Goal: Information Seeking & Learning: Learn about a topic

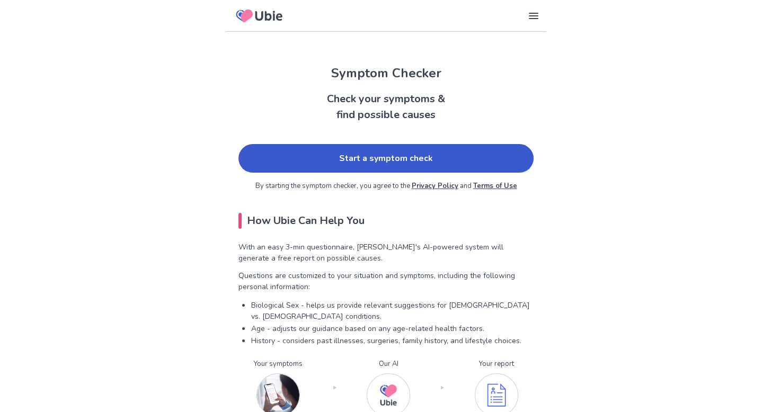
click at [388, 162] on link "Start a symptom check" at bounding box center [385, 158] width 295 height 29
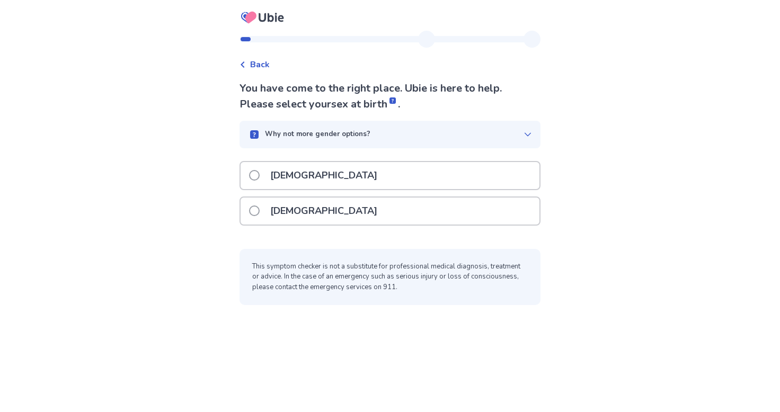
click at [260, 209] on span at bounding box center [254, 211] width 11 height 11
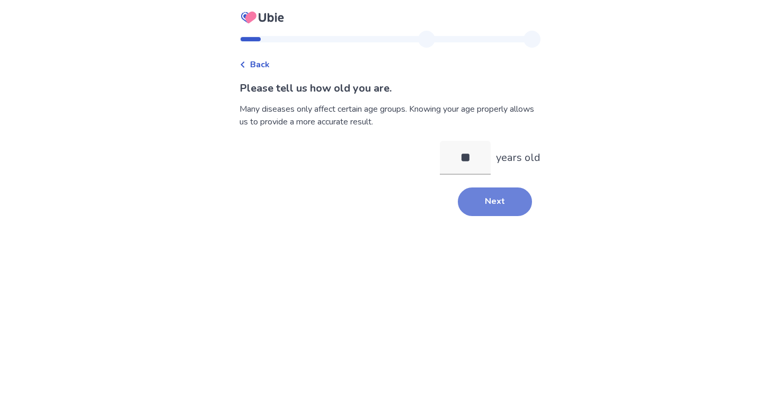
type input "**"
click at [486, 199] on button "Next" at bounding box center [495, 202] width 74 height 29
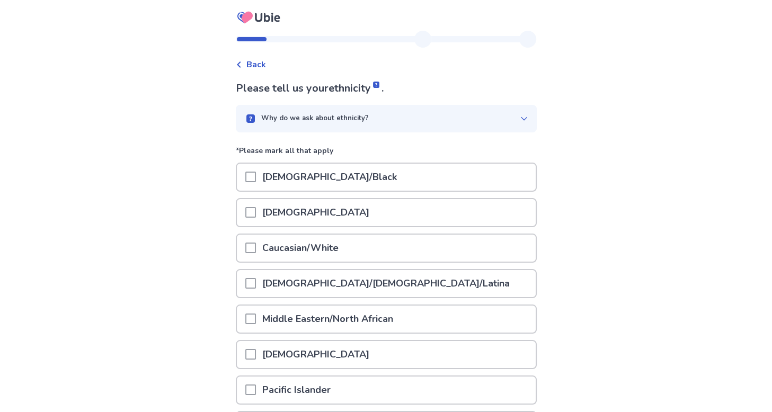
click at [256, 246] on span at bounding box center [250, 248] width 11 height 11
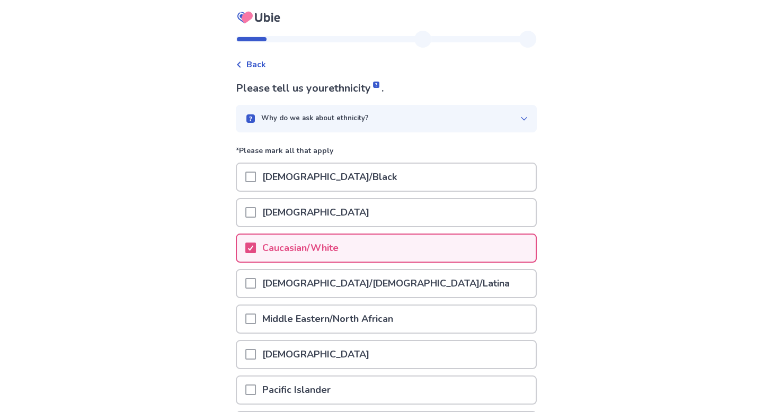
scroll to position [119, 0]
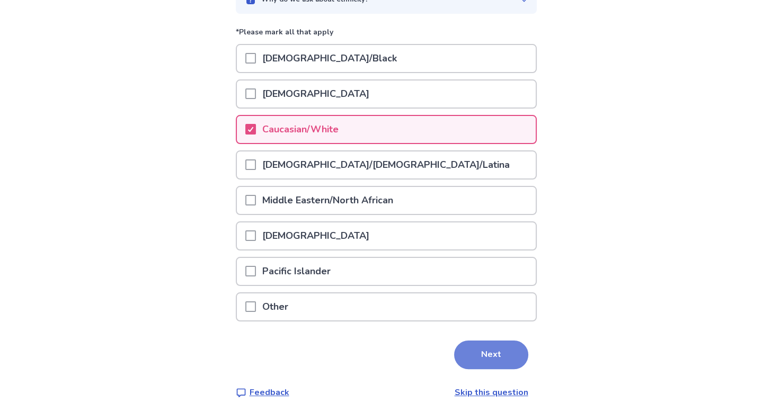
click at [487, 347] on button "Next" at bounding box center [491, 355] width 74 height 29
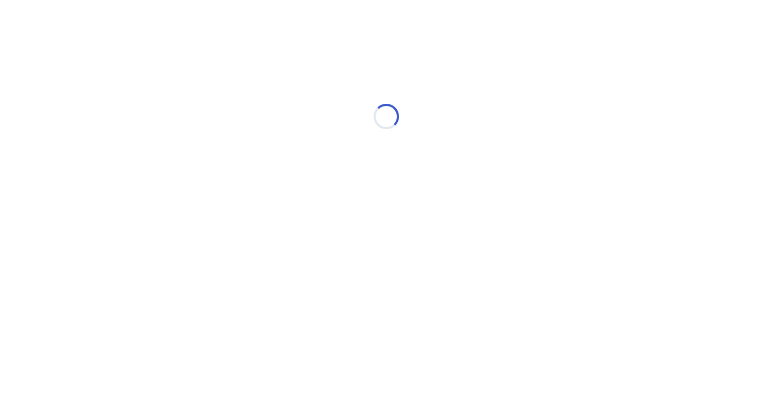
scroll to position [0, 0]
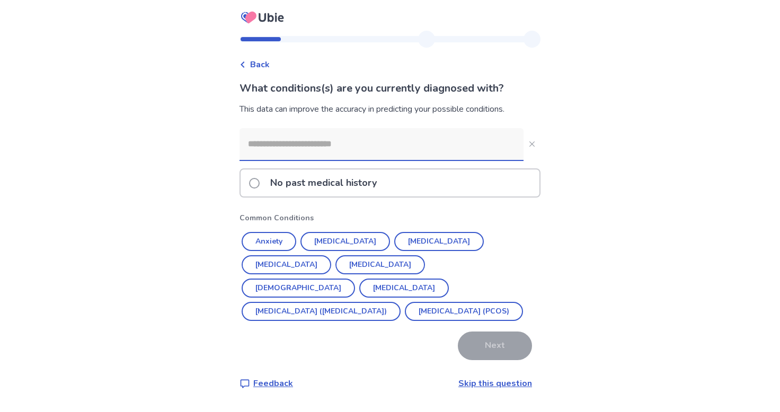
click at [260, 181] on span at bounding box center [254, 183] width 11 height 11
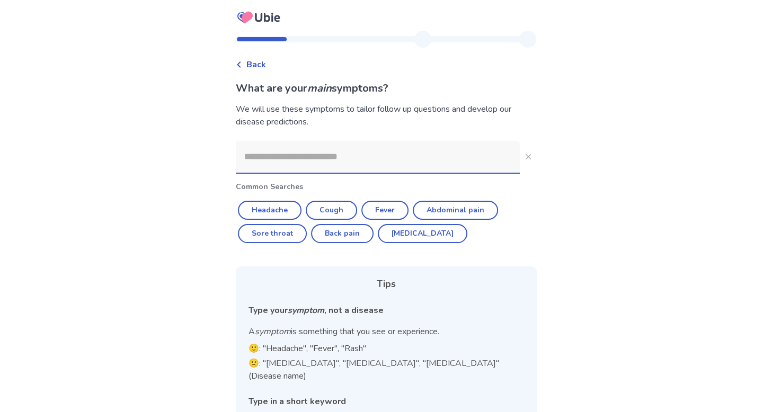
click at [277, 156] on input at bounding box center [378, 157] width 284 height 32
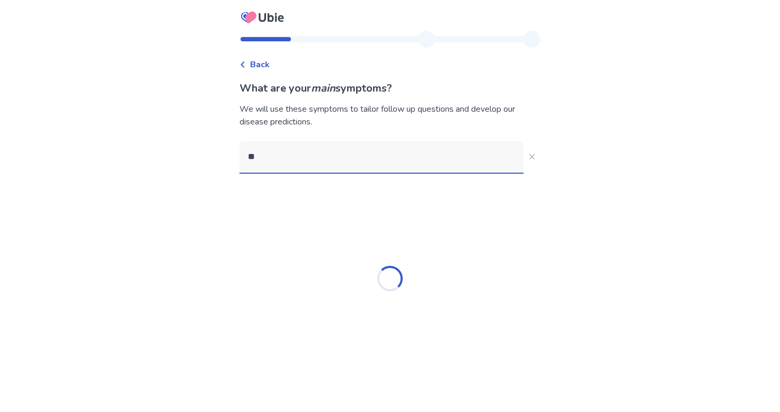
type input "*"
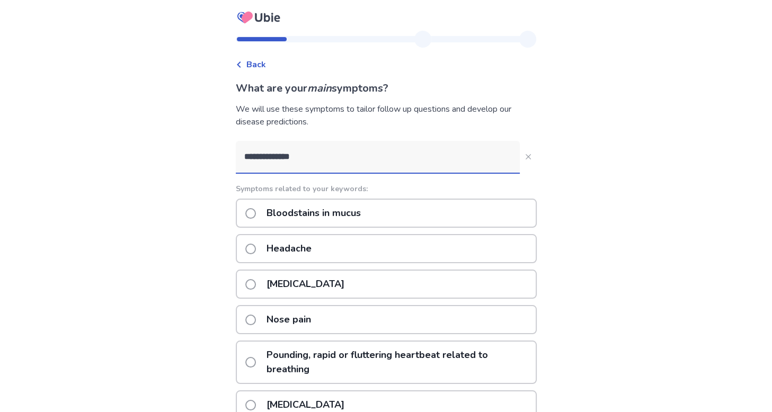
type input "**********"
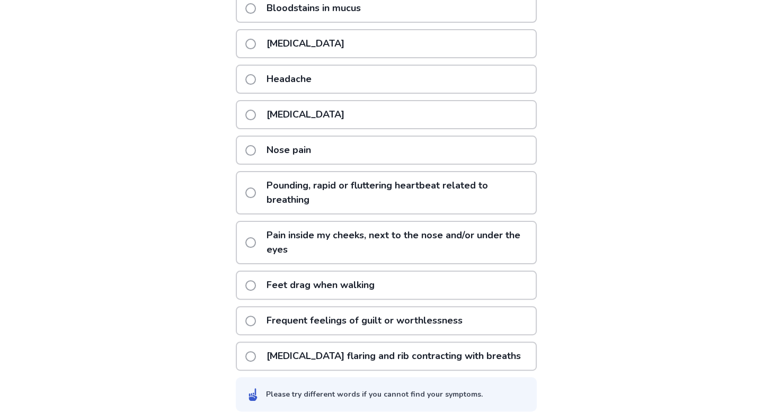
scroll to position [213, 0]
